Goal: Check status: Check status

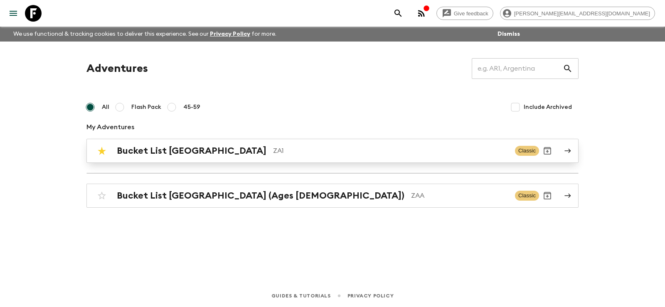
click at [190, 149] on h2 "Bucket List [GEOGRAPHIC_DATA]" at bounding box center [192, 150] width 150 height 11
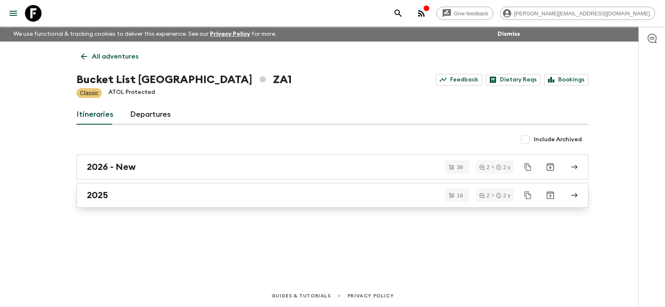
click at [96, 191] on h2 "2025" at bounding box center [97, 195] width 21 height 11
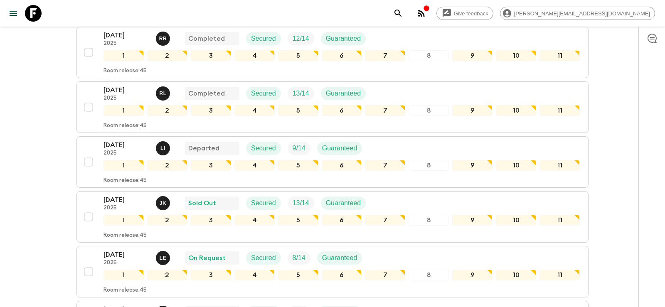
scroll to position [212, 0]
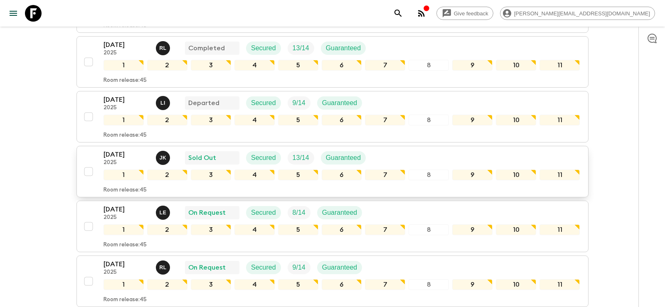
click at [120, 150] on p "[DATE]" at bounding box center [126, 155] width 46 height 10
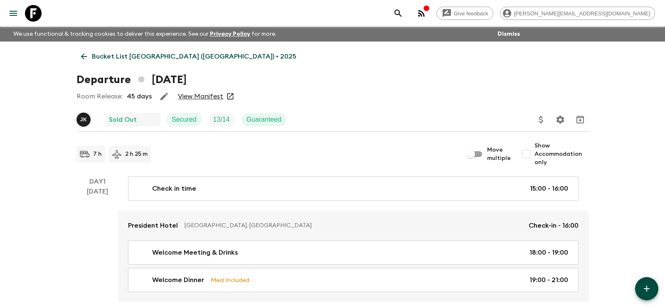
click at [190, 96] on link "View Manifest" at bounding box center [200, 96] width 45 height 8
